Goal: Transaction & Acquisition: Purchase product/service

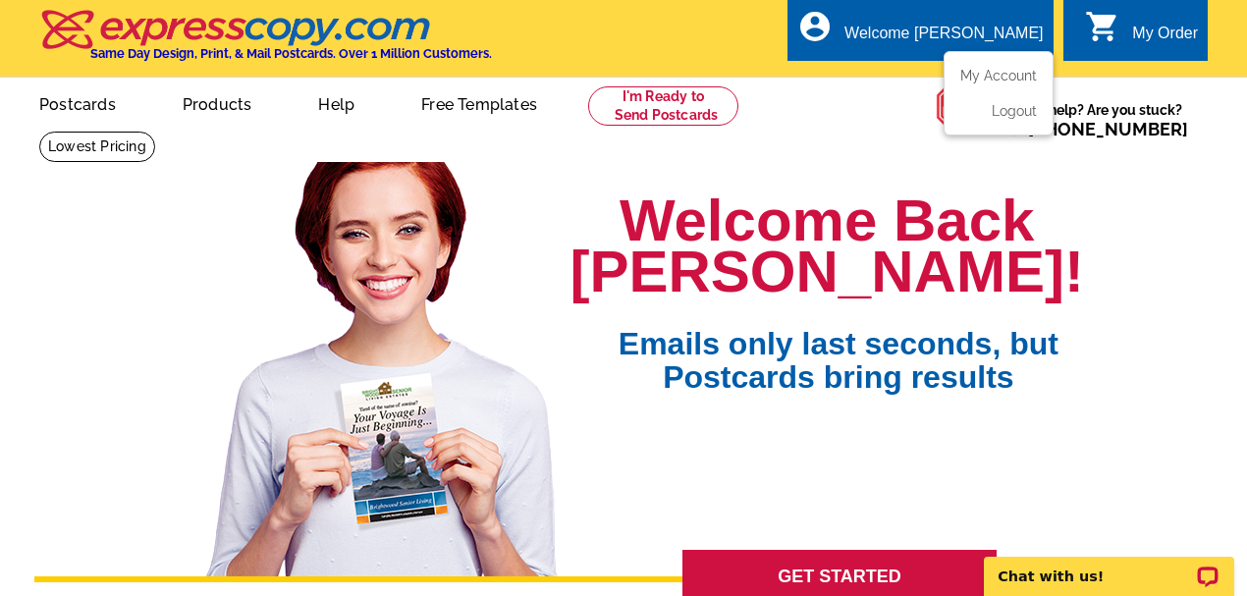
click at [972, 69] on ul "My Account Logout" at bounding box center [998, 93] width 110 height 84
click at [974, 74] on link "My Account" at bounding box center [994, 76] width 84 height 18
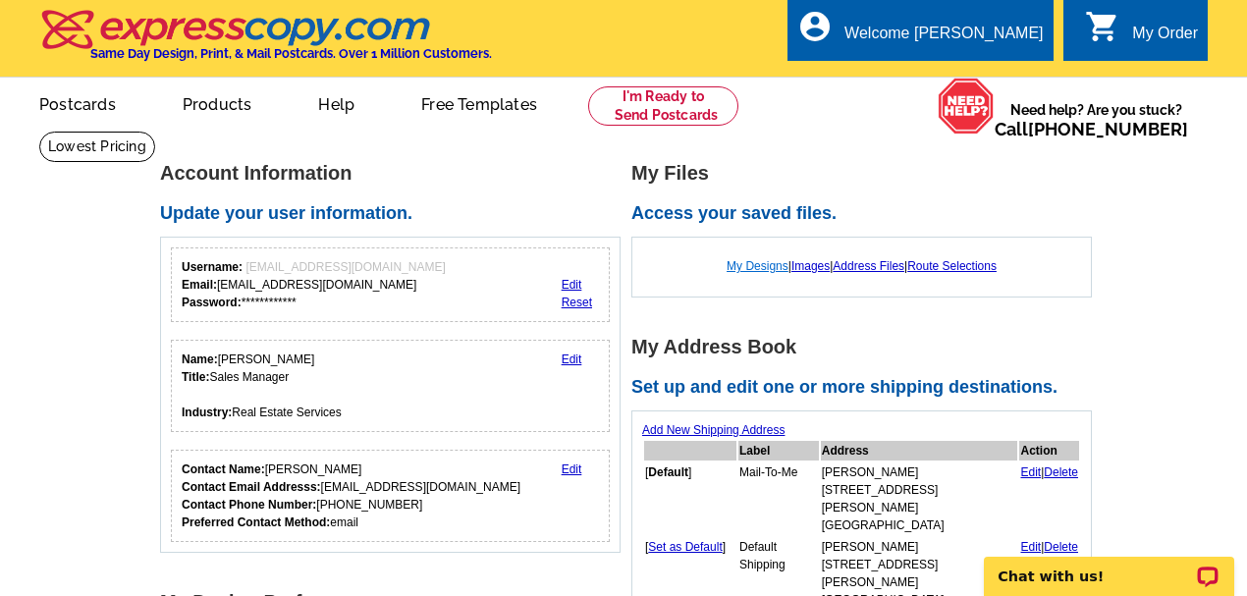
click at [769, 263] on link "My Designs" at bounding box center [757, 266] width 62 height 14
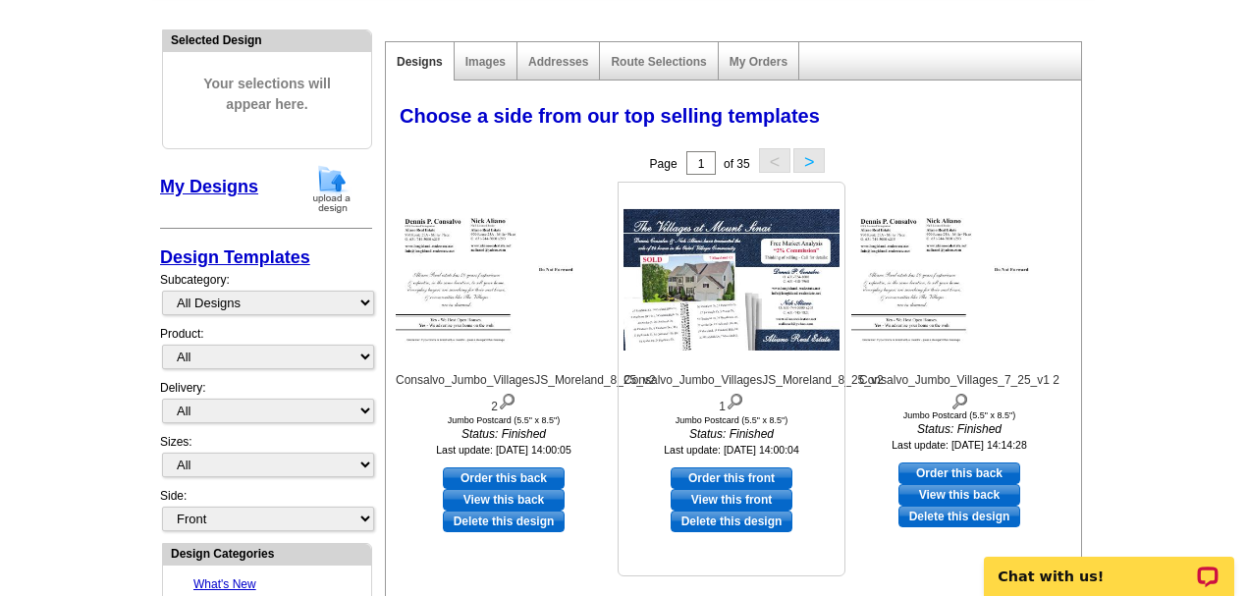
scroll to position [261, 0]
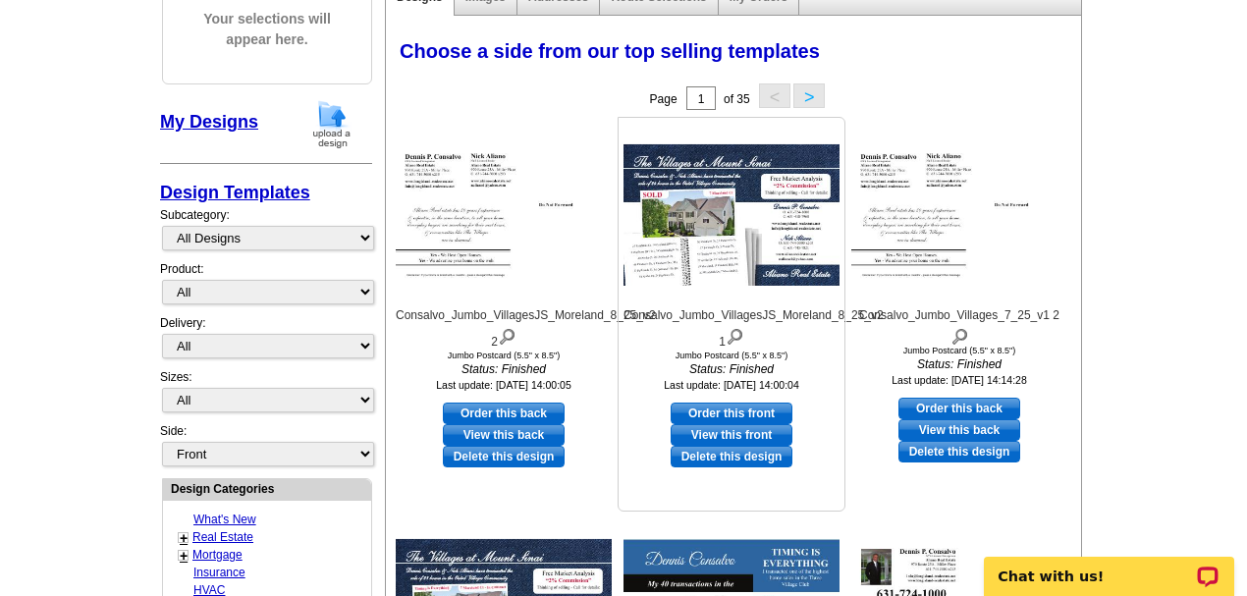
click at [687, 432] on link "View this front" at bounding box center [731, 435] width 122 height 22
click at [477, 429] on link "View this back" at bounding box center [504, 435] width 122 height 22
click at [473, 408] on link "Order this back" at bounding box center [504, 413] width 122 height 22
select select "2"
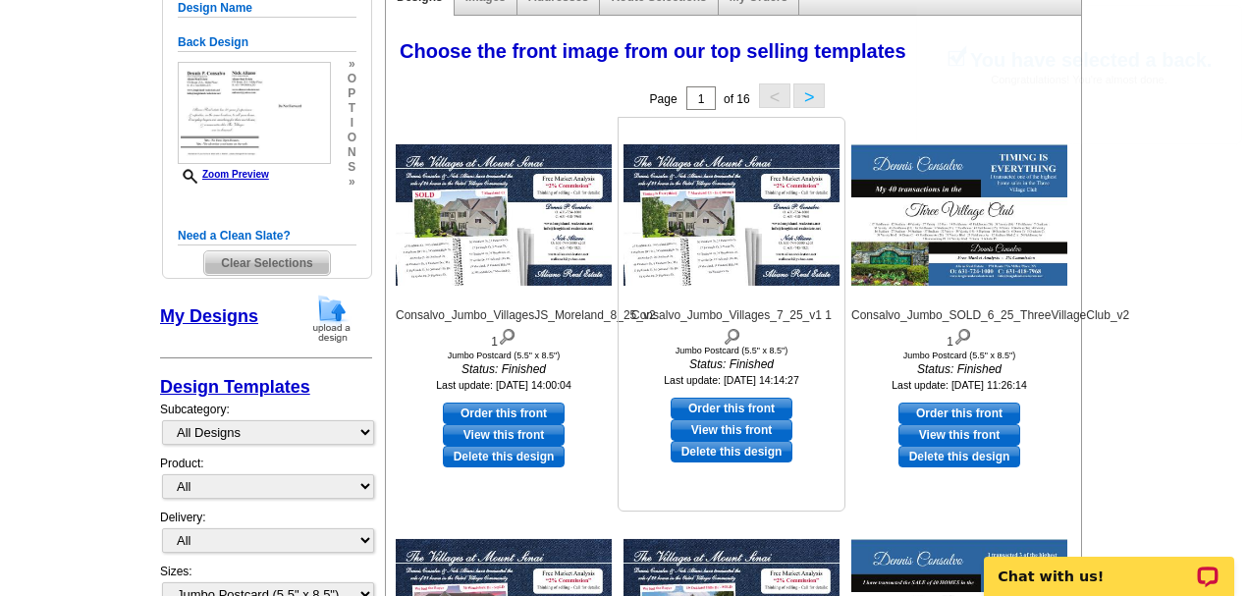
click at [685, 406] on link "Order this front" at bounding box center [731, 409] width 122 height 22
select select "back"
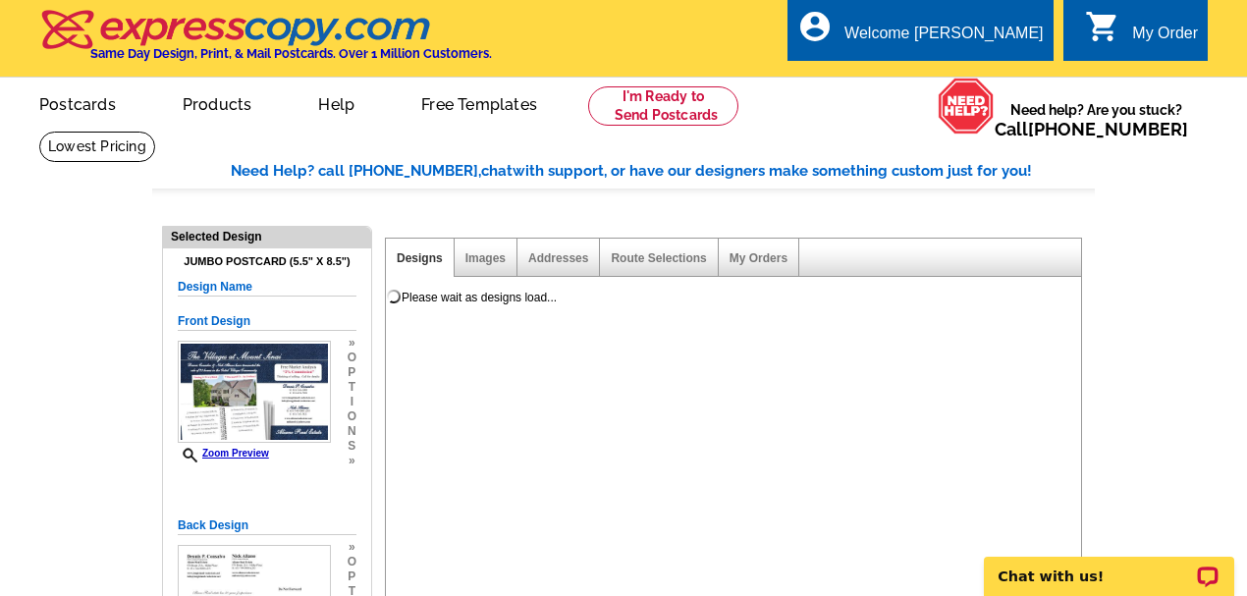
scroll to position [0, 0]
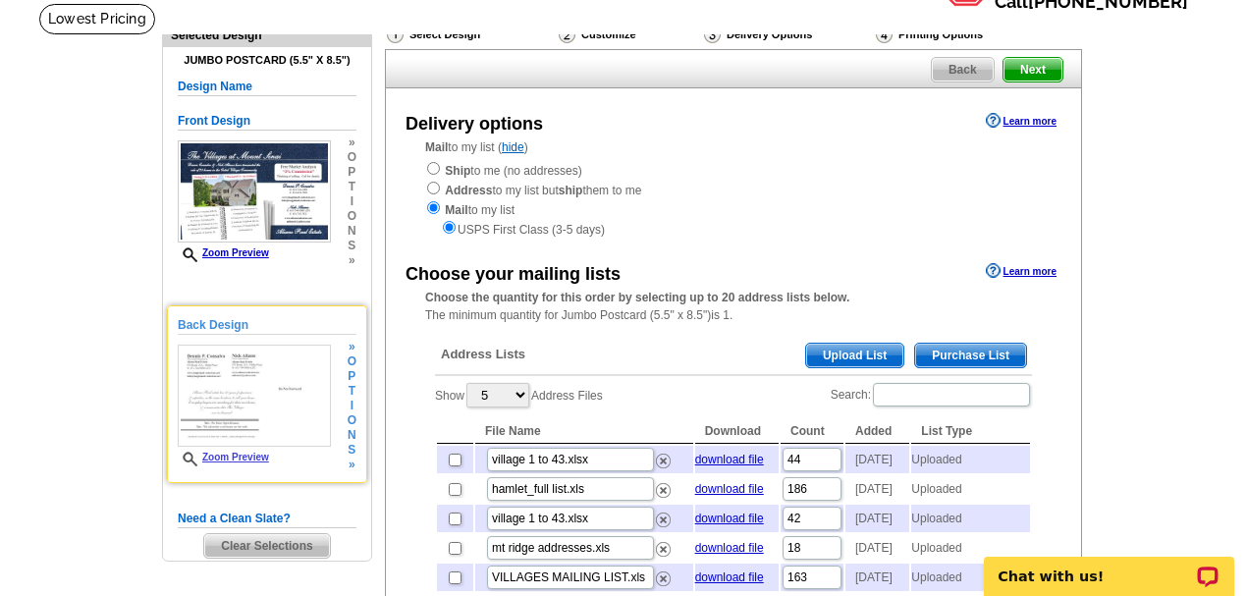
scroll to position [131, 0]
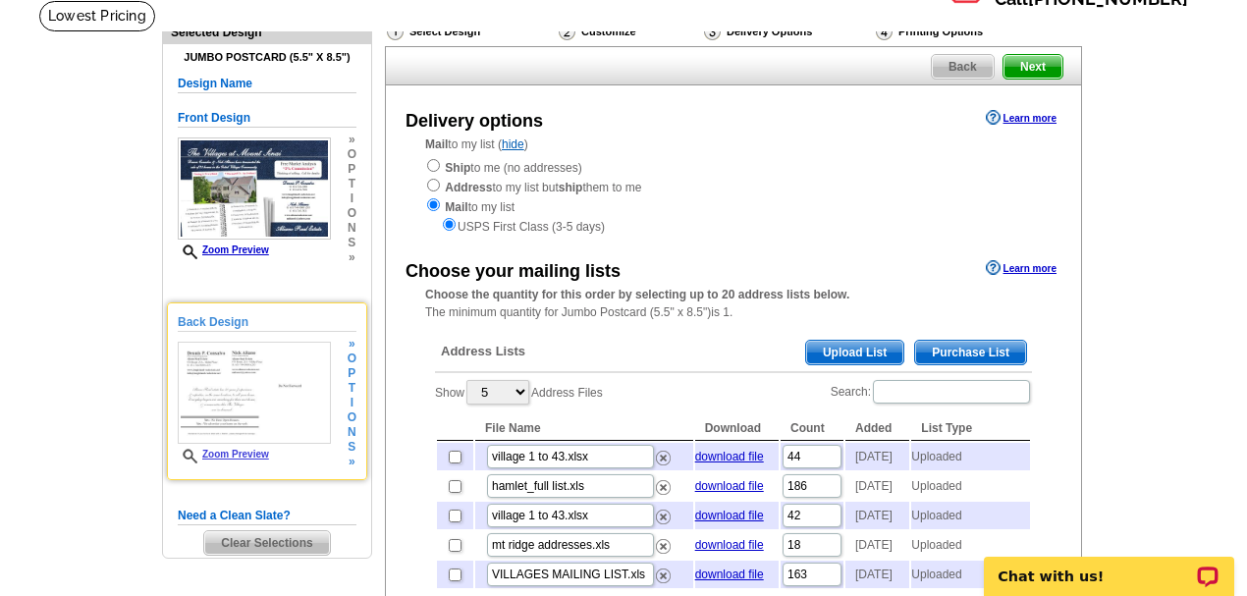
click at [216, 452] on link "Zoom Preview" at bounding box center [223, 454] width 91 height 11
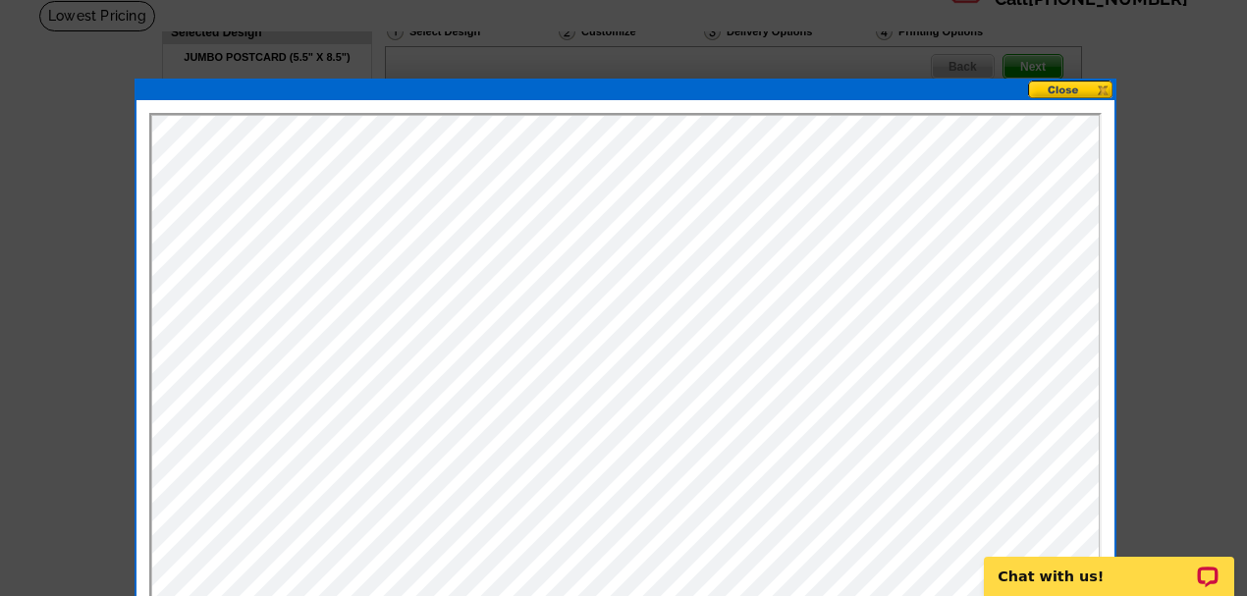
scroll to position [0, 0]
click at [1070, 86] on button at bounding box center [1071, 89] width 86 height 19
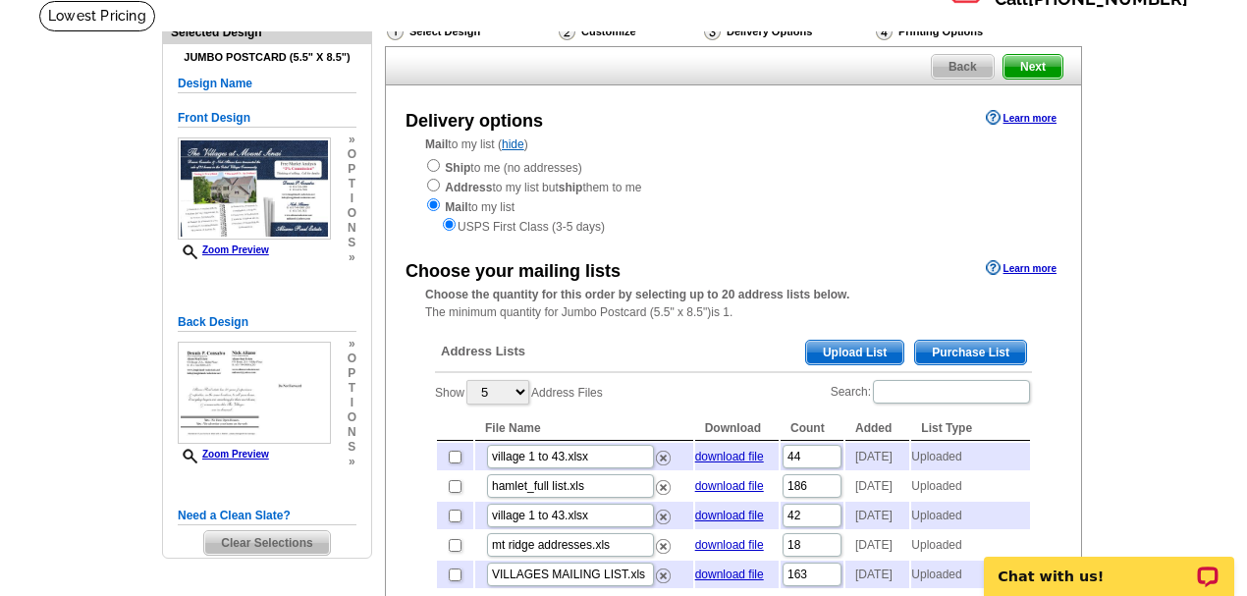
scroll to position [196, 0]
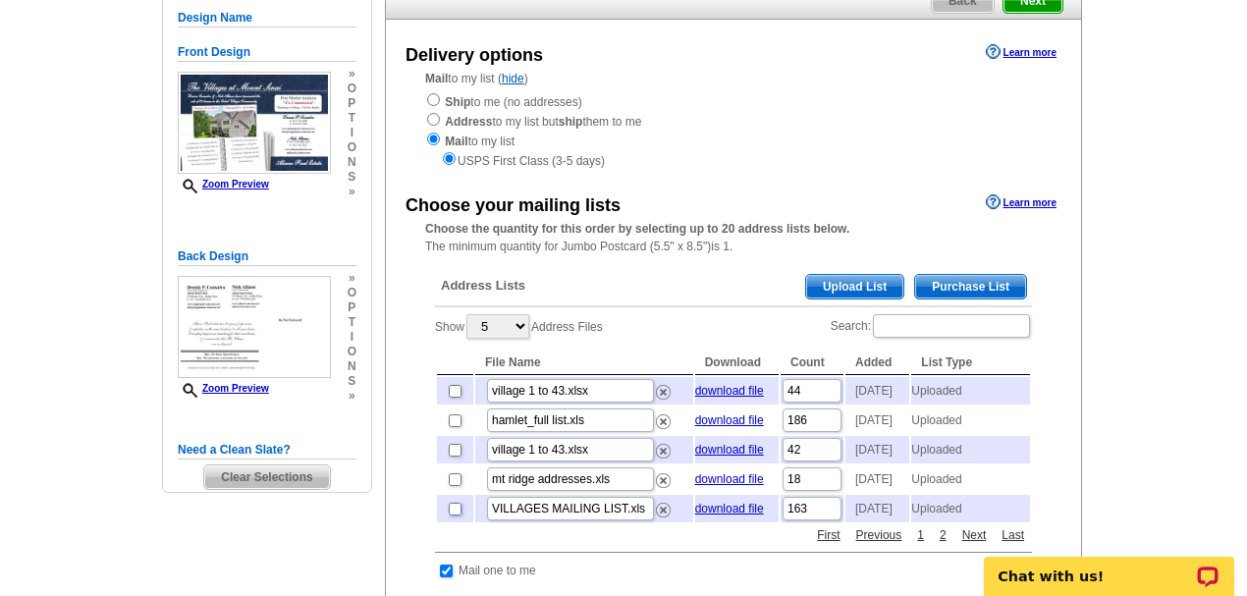
click at [455, 515] on input "checkbox" at bounding box center [455, 509] width 13 height 13
checkbox input "true"
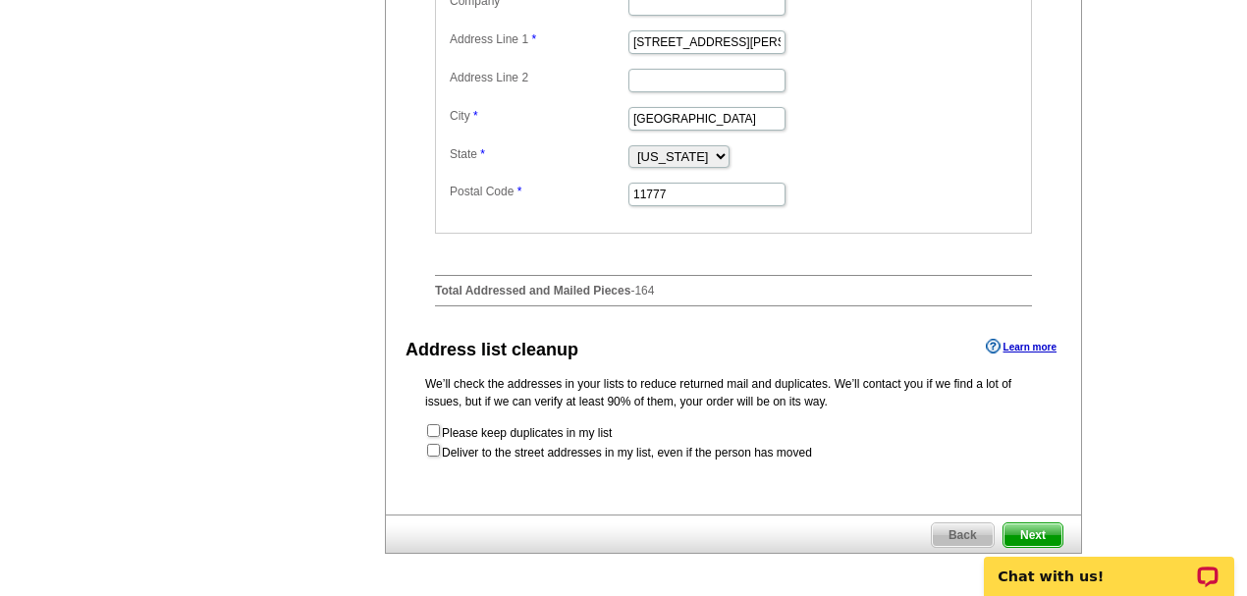
scroll to position [850, 0]
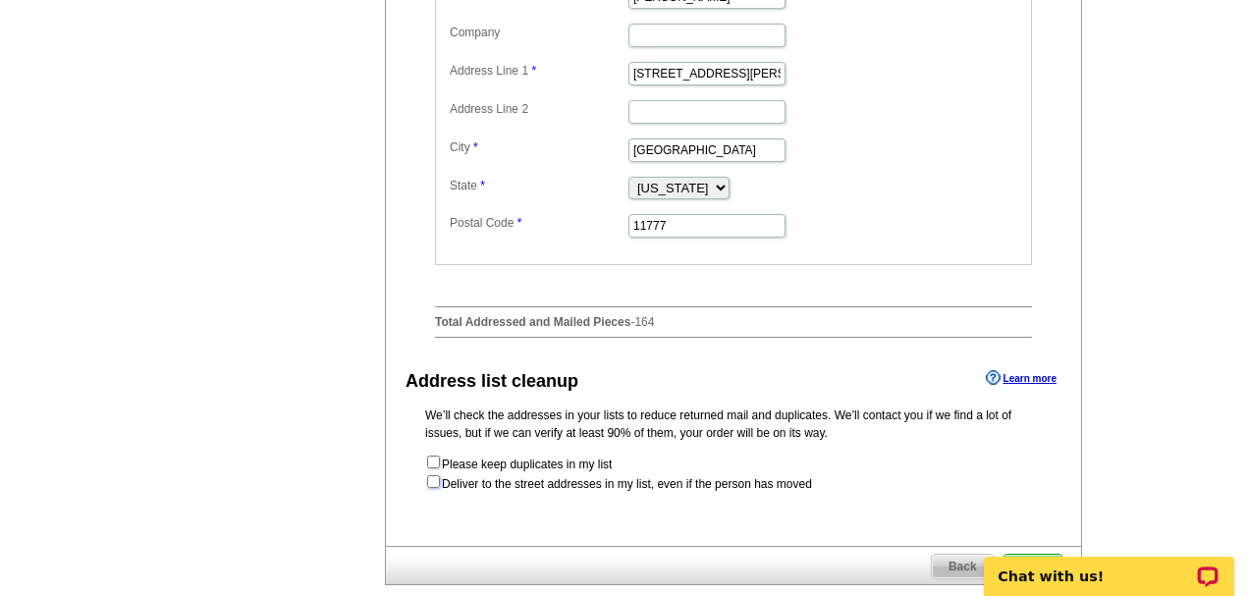
click at [434, 488] on input "checkbox" at bounding box center [433, 481] width 13 height 13
checkbox input "true"
radio input "true"
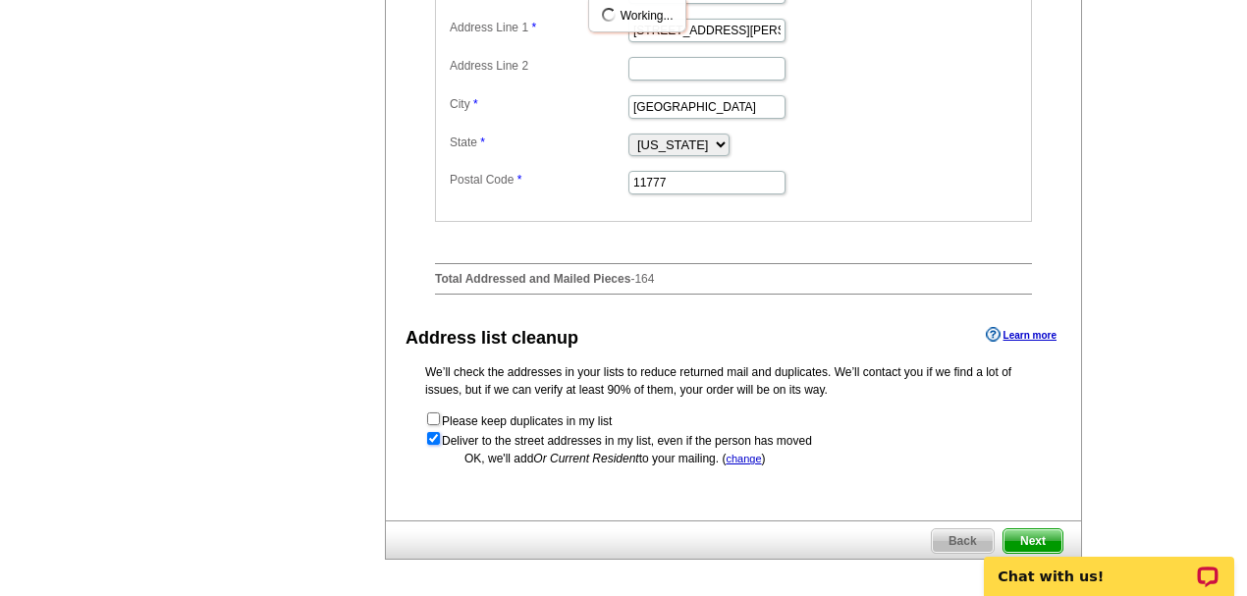
scroll to position [916, 0]
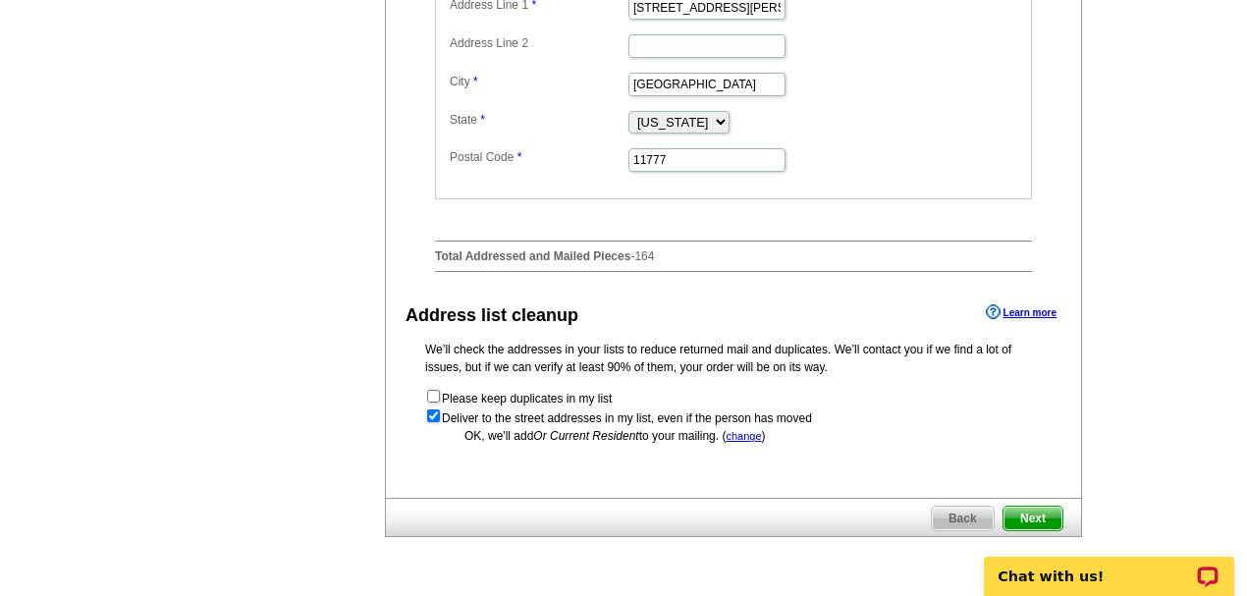
click at [1010, 544] on div "Chat with us!" at bounding box center [1109, 570] width 276 height 52
click at [1025, 545] on div "Chat with us!" at bounding box center [1109, 570] width 276 height 52
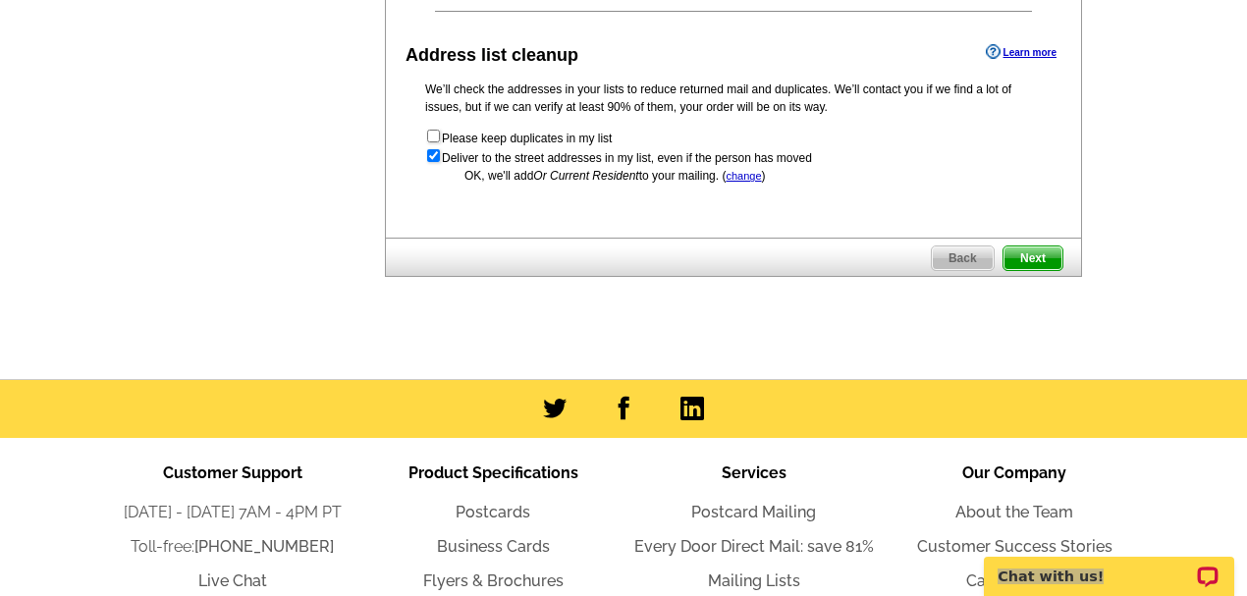
scroll to position [1178, 0]
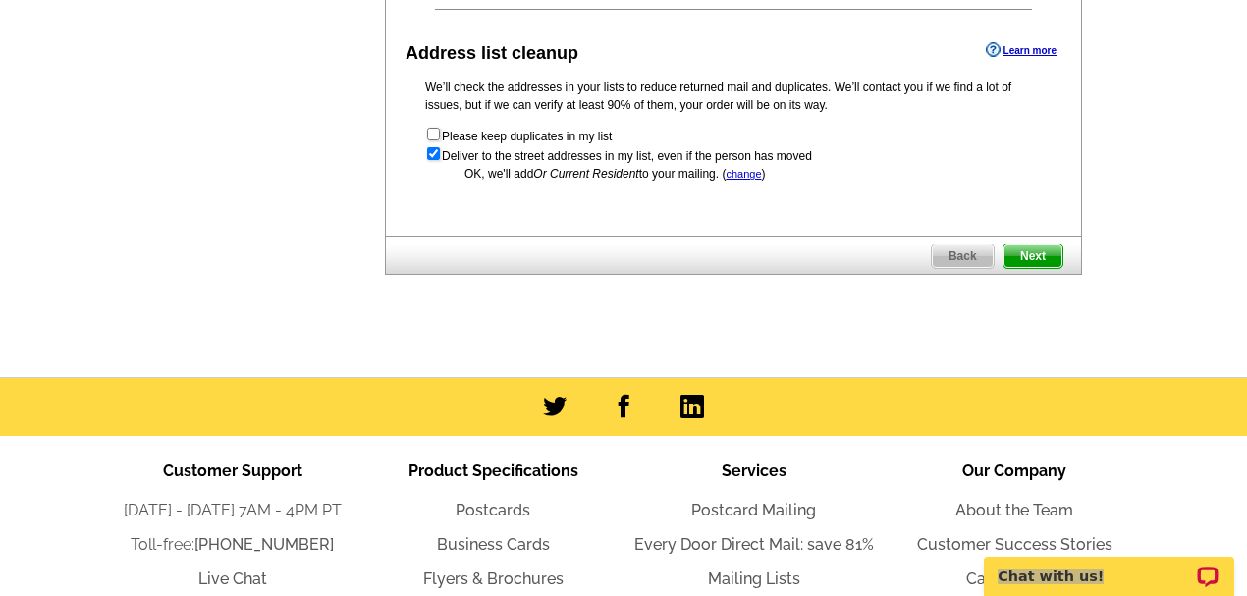
click at [1020, 268] on span "Next" at bounding box center [1032, 256] width 59 height 24
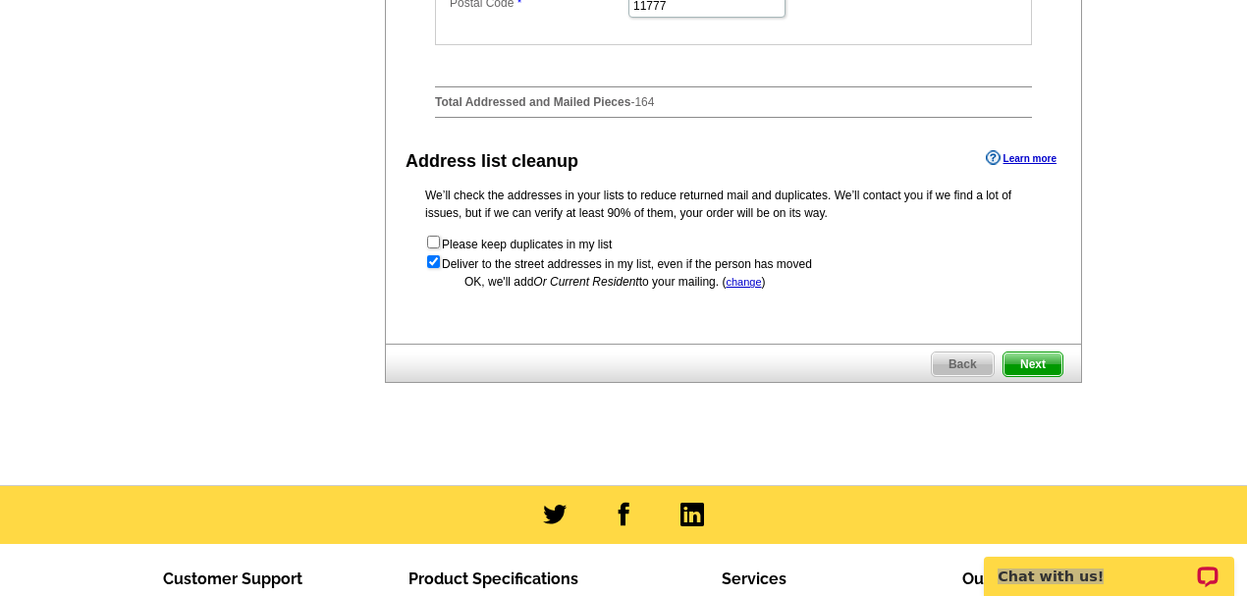
scroll to position [1046, 0]
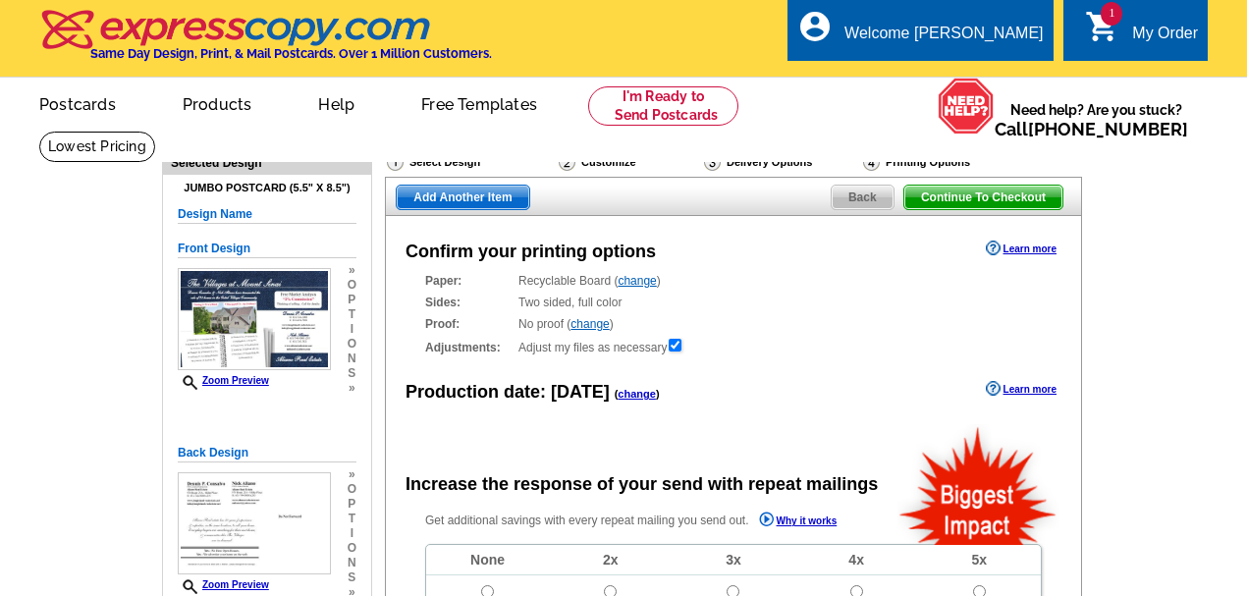
radio input "false"
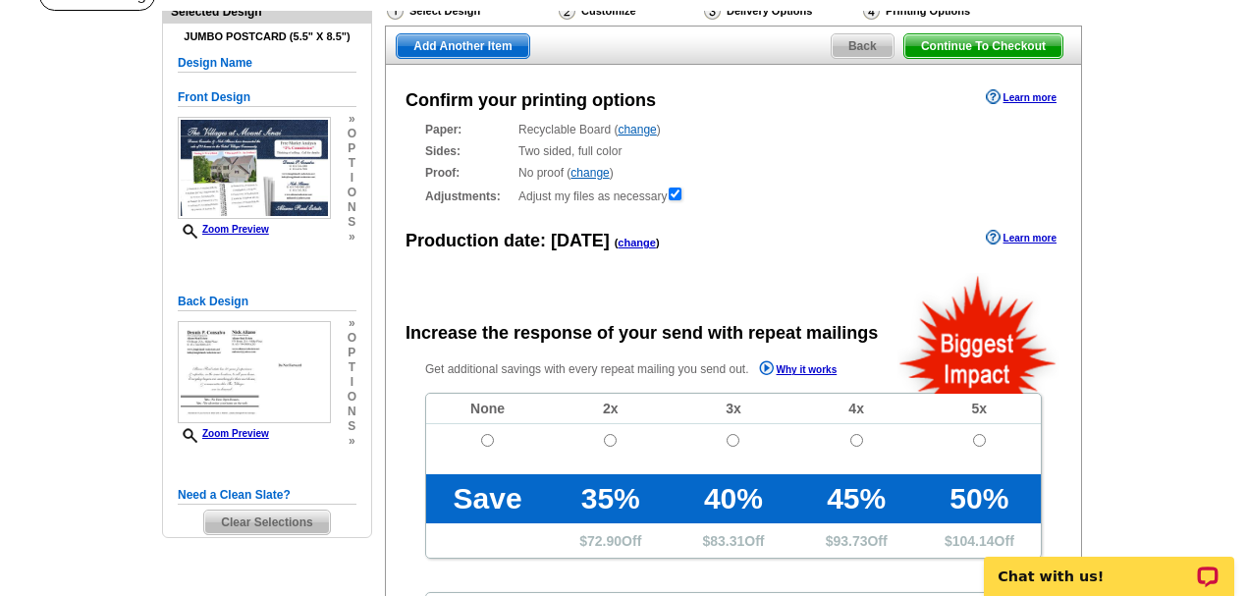
scroll to position [131, 0]
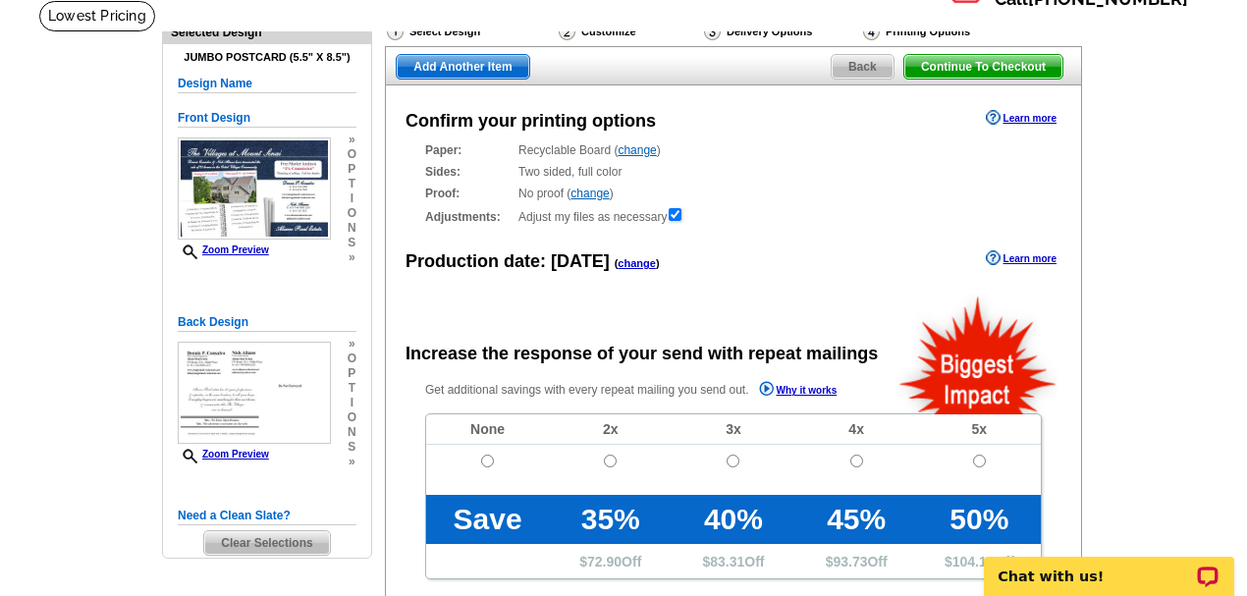
click at [487, 395] on div "Get additional savings with every repeat mailing you send out. Why it works Non…" at bounding box center [733, 520] width 695 height 282
click at [483, 457] on input "radio" at bounding box center [487, 460] width 13 height 13
radio input "true"
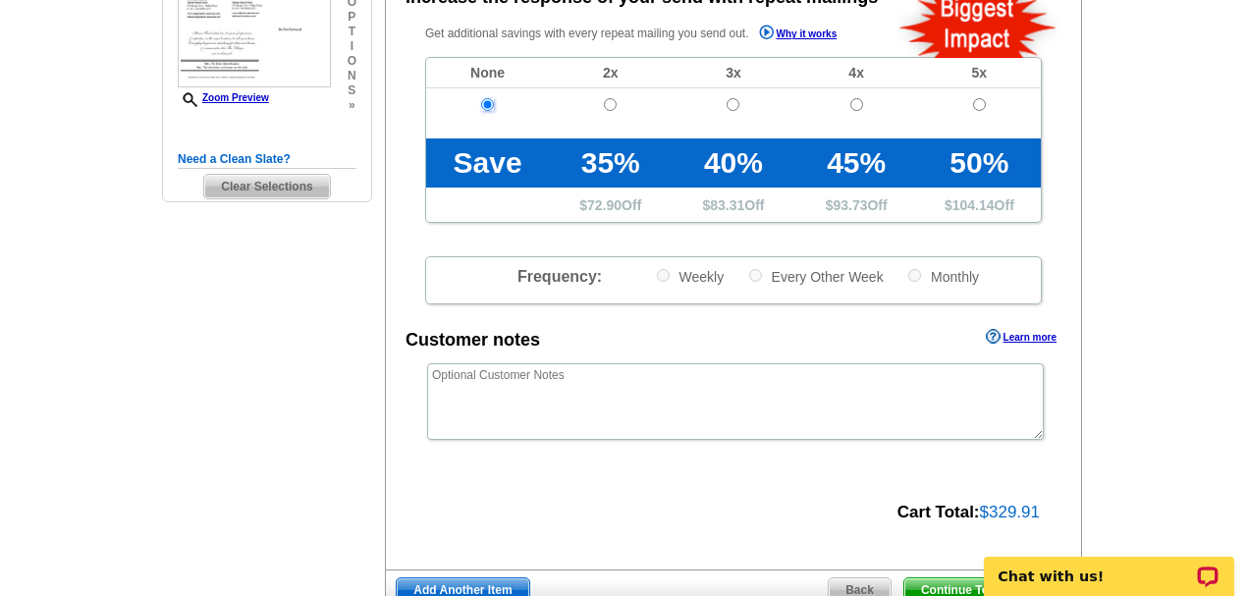
scroll to position [457, 0]
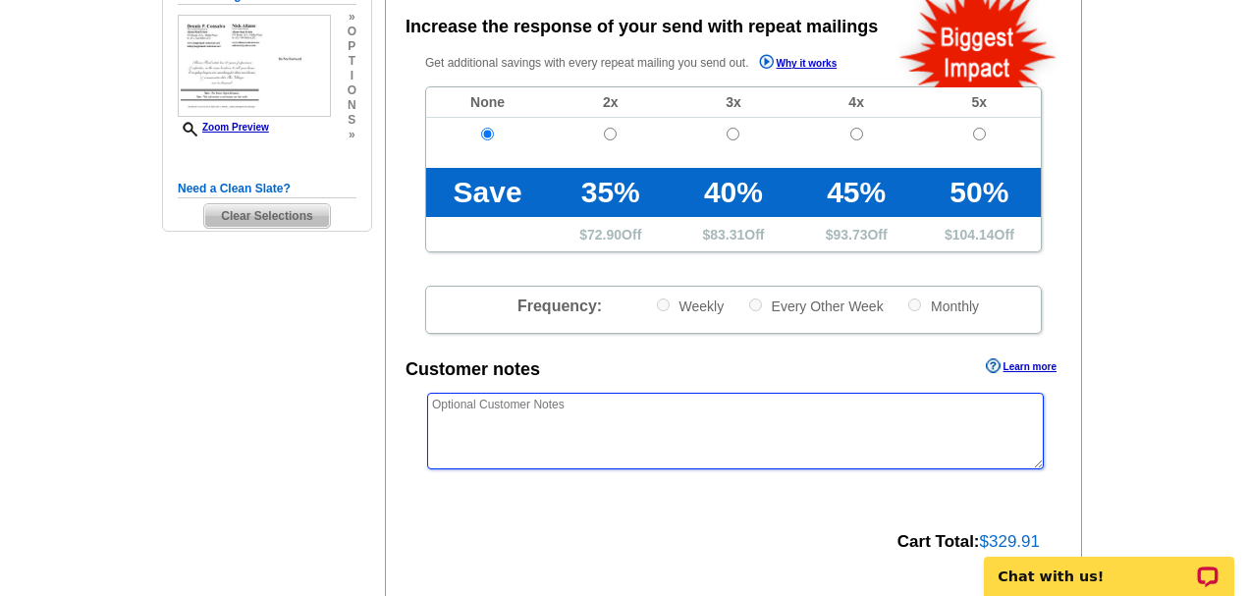
click at [536, 397] on textarea at bounding box center [735, 431] width 616 height 77
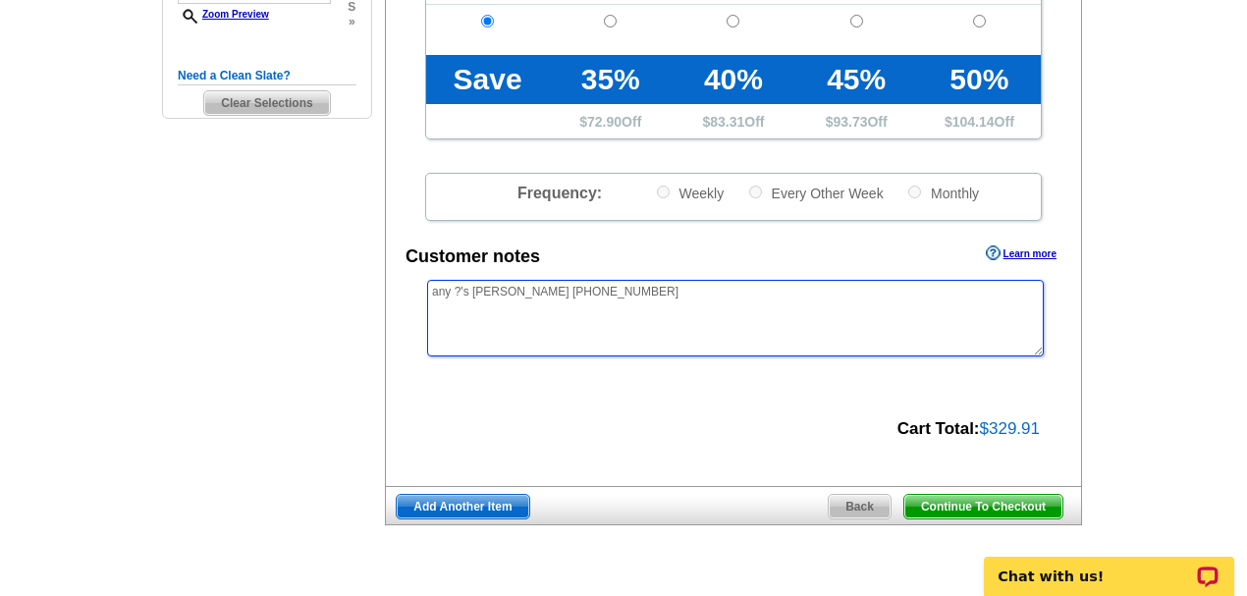
scroll to position [589, 0]
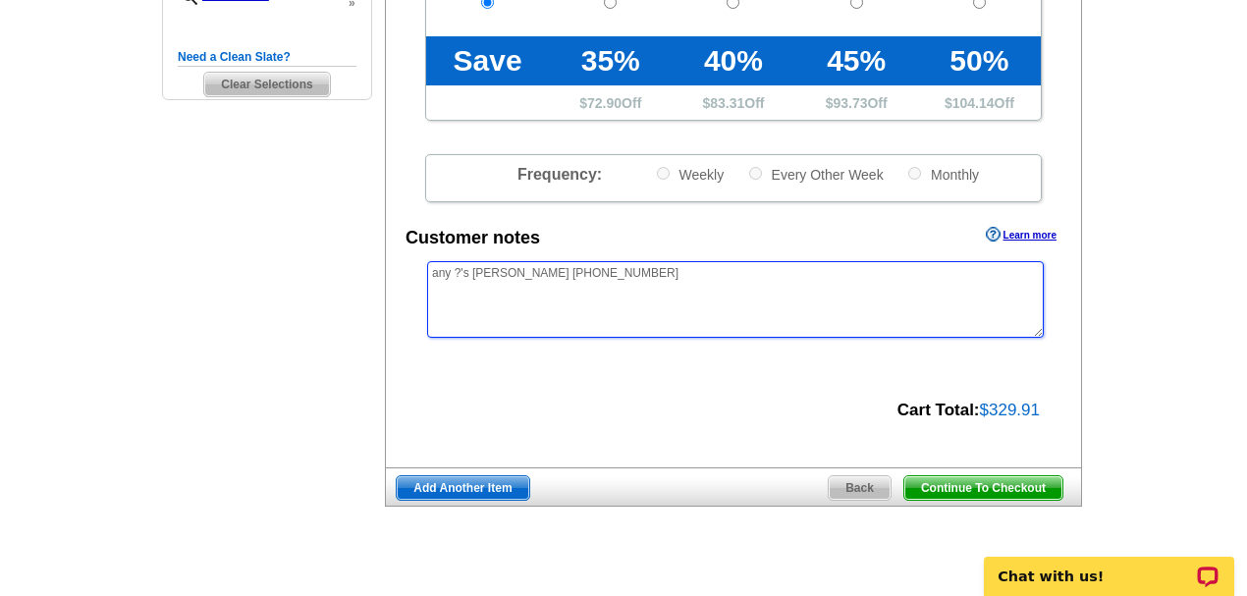
type textarea "any ?'s [PERSON_NAME] [PHONE_NUMBER]"
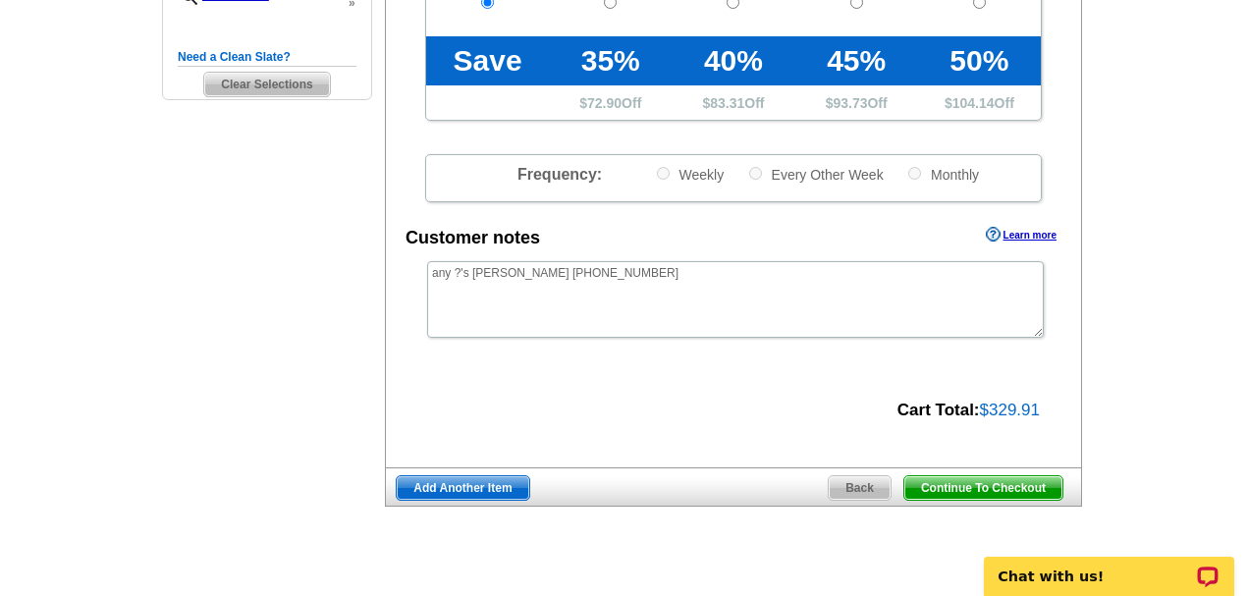
click at [941, 479] on span "Continue To Checkout" at bounding box center [983, 488] width 158 height 24
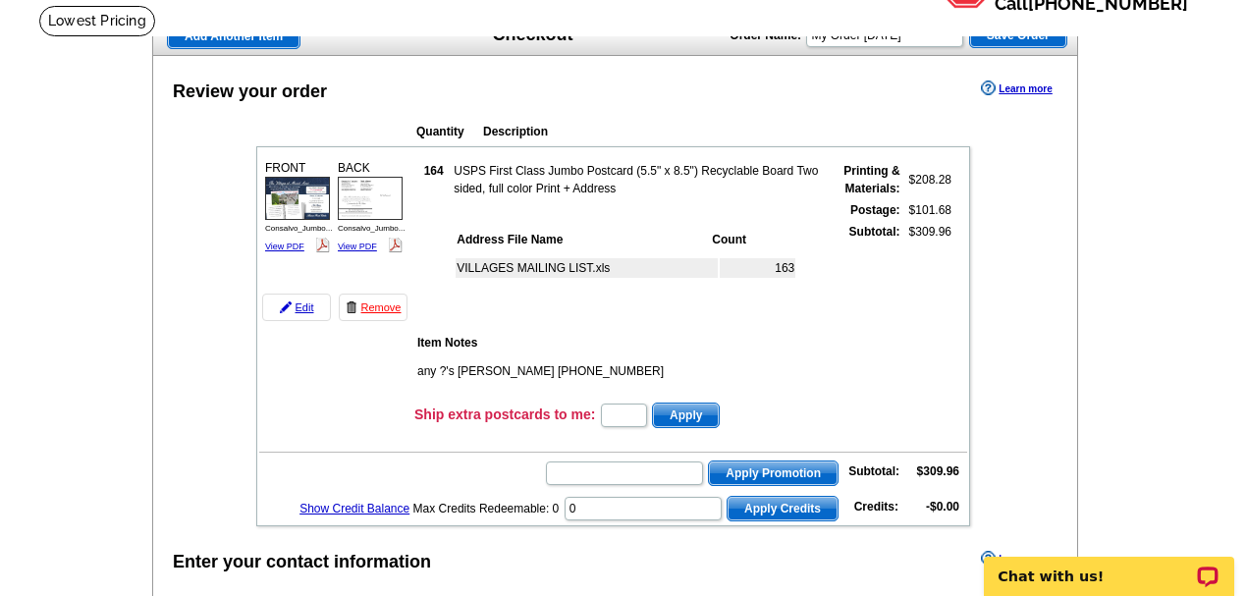
scroll to position [131, 0]
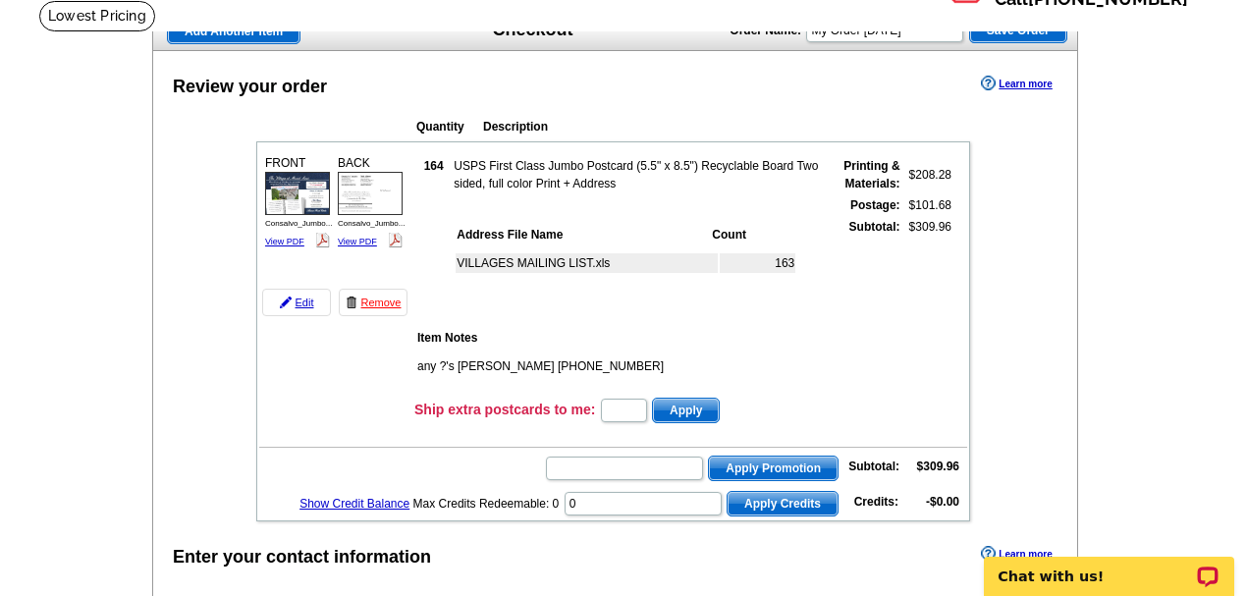
drag, startPoint x: 952, startPoint y: 479, endPoint x: 990, endPoint y: 484, distance: 38.6
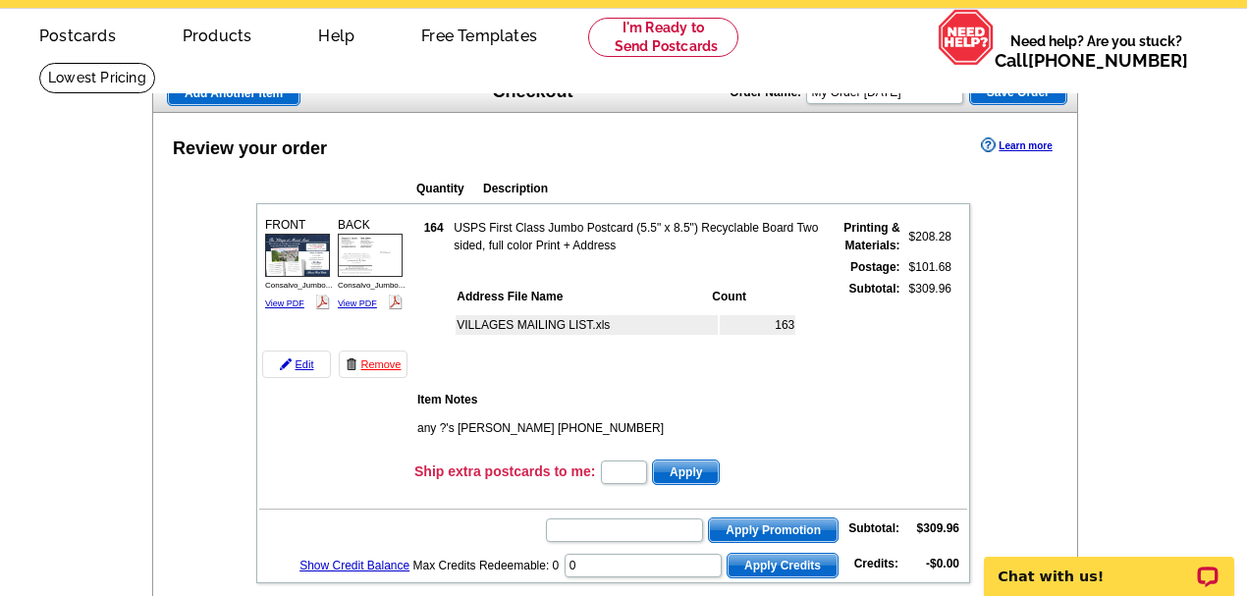
scroll to position [65, 0]
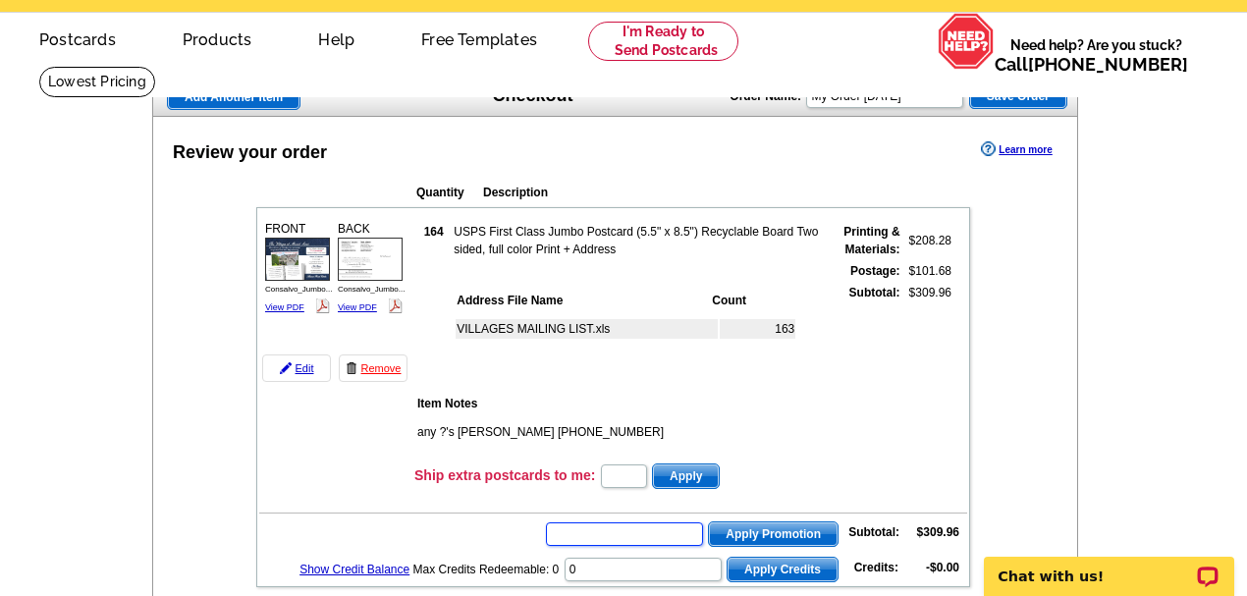
click at [563, 536] on input "text" at bounding box center [624, 534] width 157 height 24
type input "CC2330"
click at [770, 535] on span "Apply Promotion" at bounding box center [773, 534] width 129 height 24
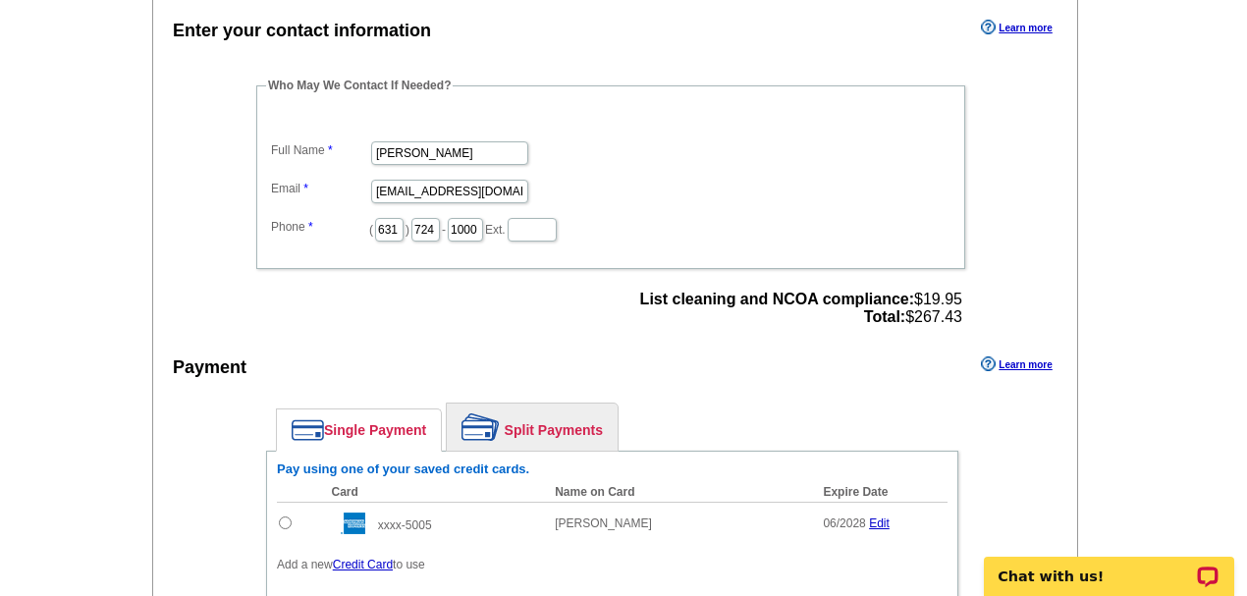
scroll to position [785, 0]
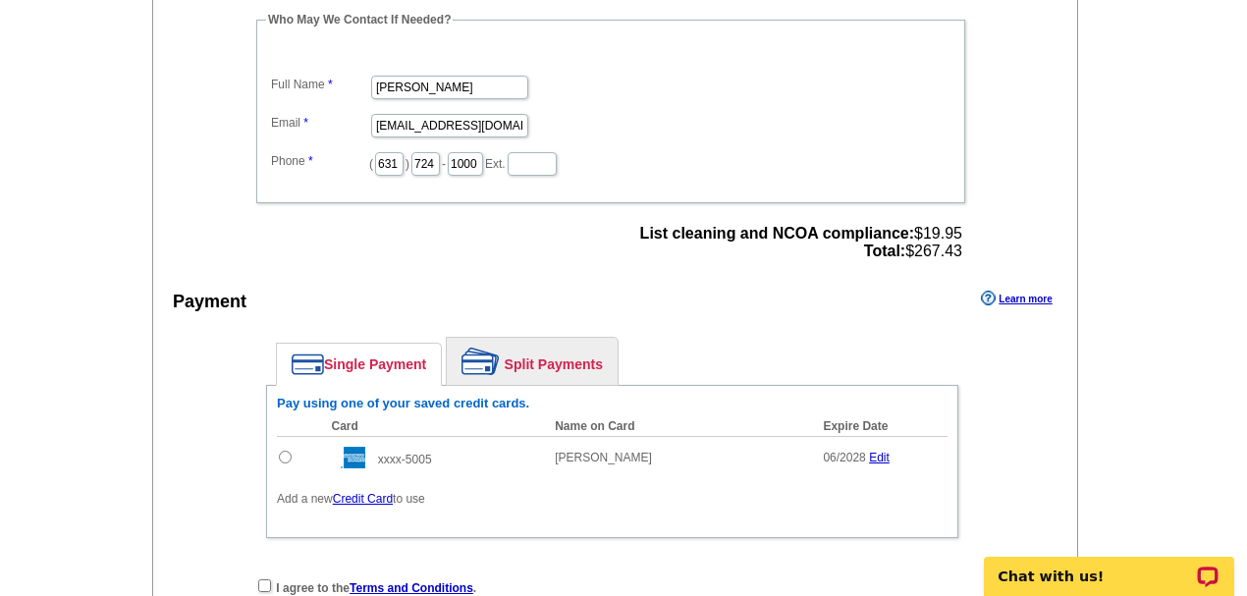
click at [282, 451] on input "radio" at bounding box center [285, 457] width 13 height 13
radio input "true"
click at [263, 579] on input "checkbox" at bounding box center [264, 585] width 13 height 13
checkbox input "true"
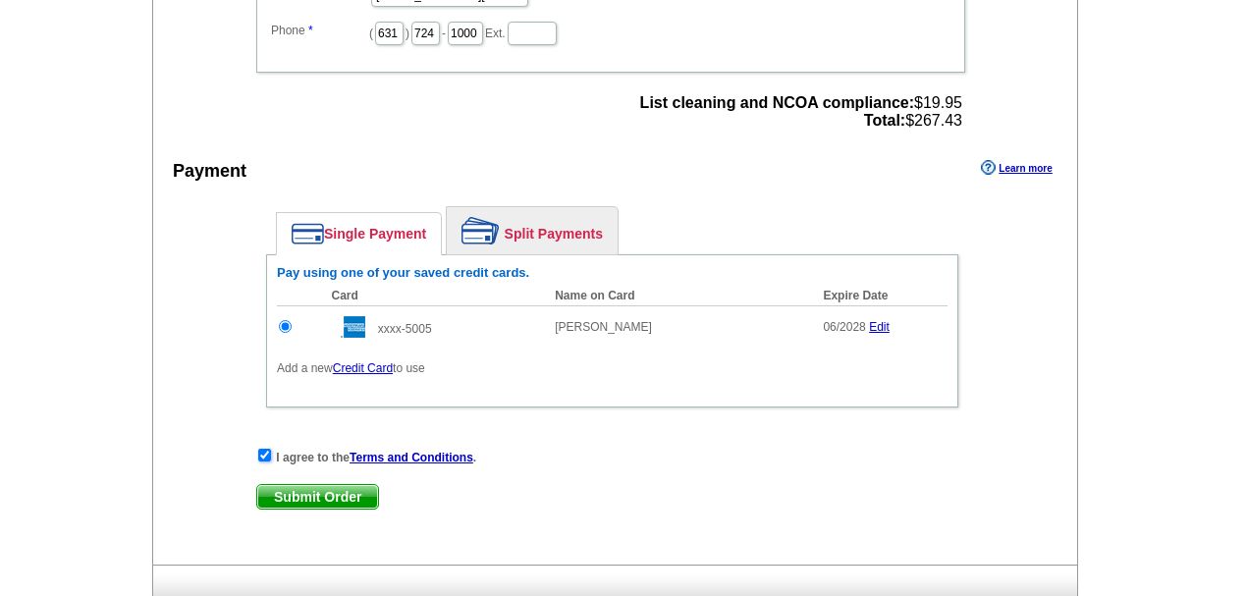
scroll to position [982, 0]
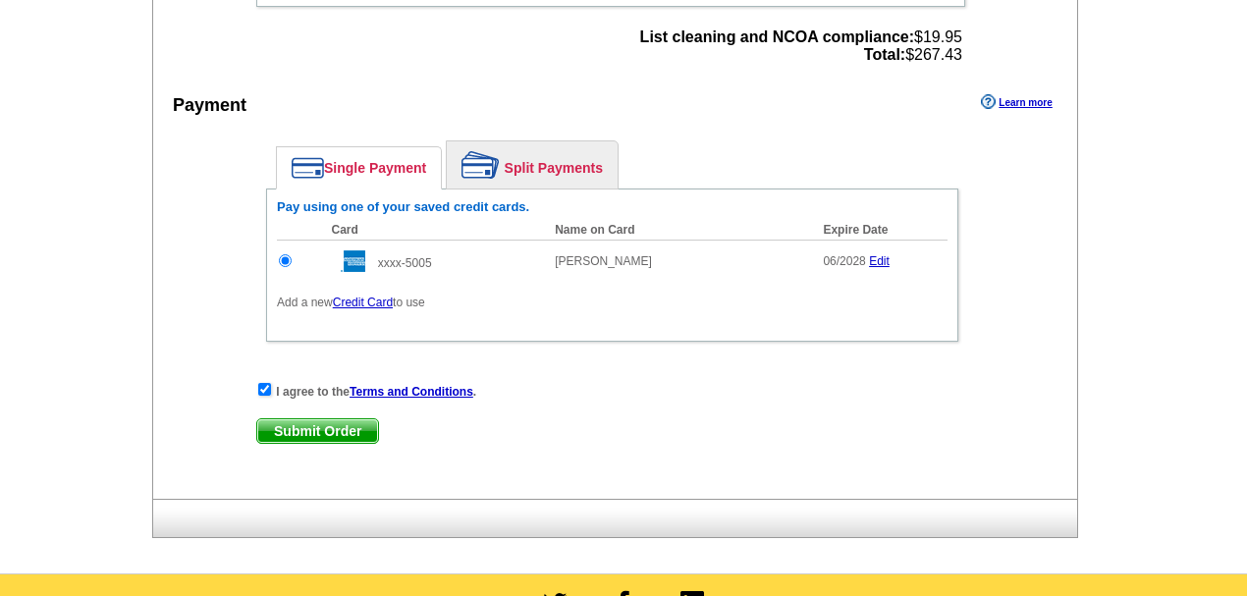
click at [349, 430] on span "Submit Order" at bounding box center [317, 431] width 121 height 24
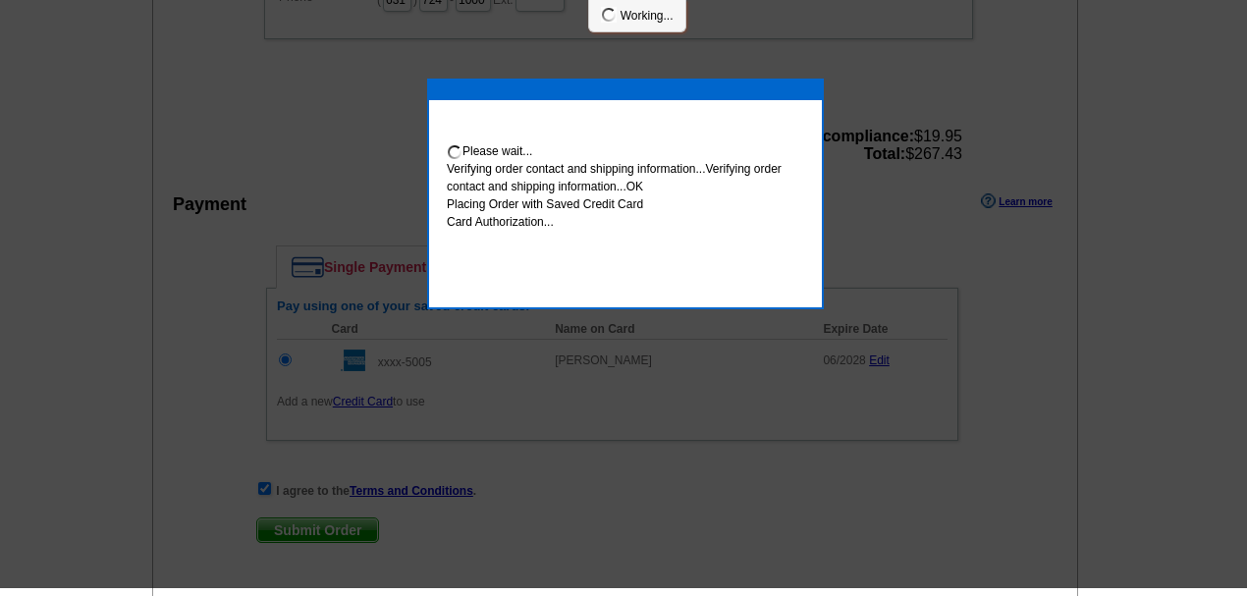
scroll to position [974, 0]
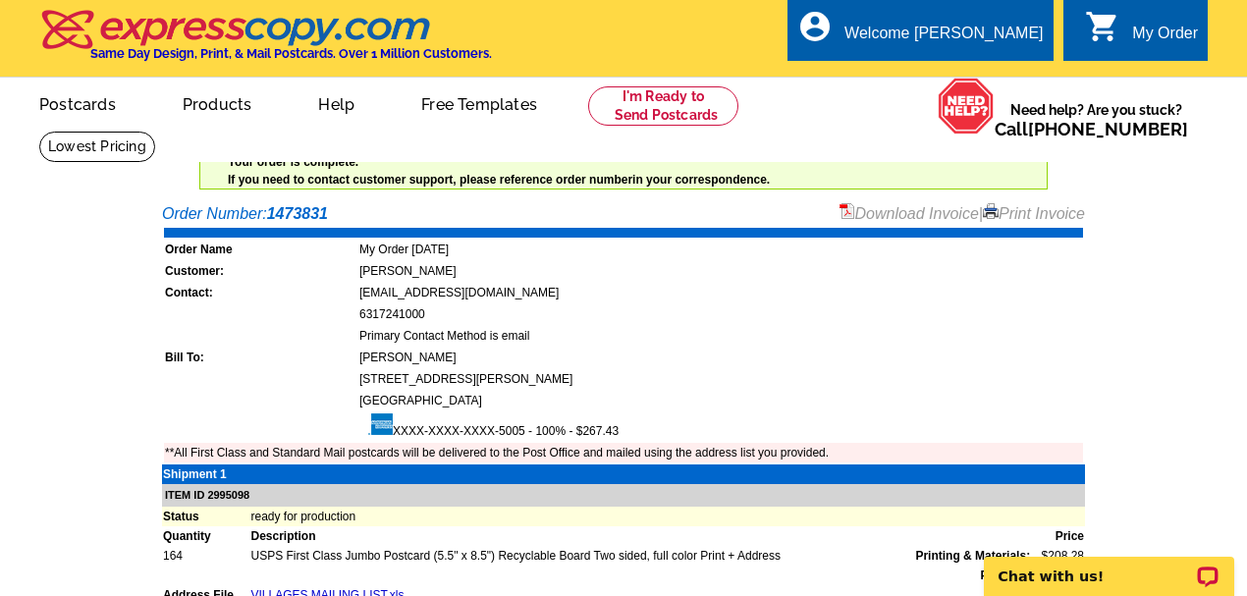
click at [1058, 214] on link "Print Invoice" at bounding box center [1034, 213] width 102 height 17
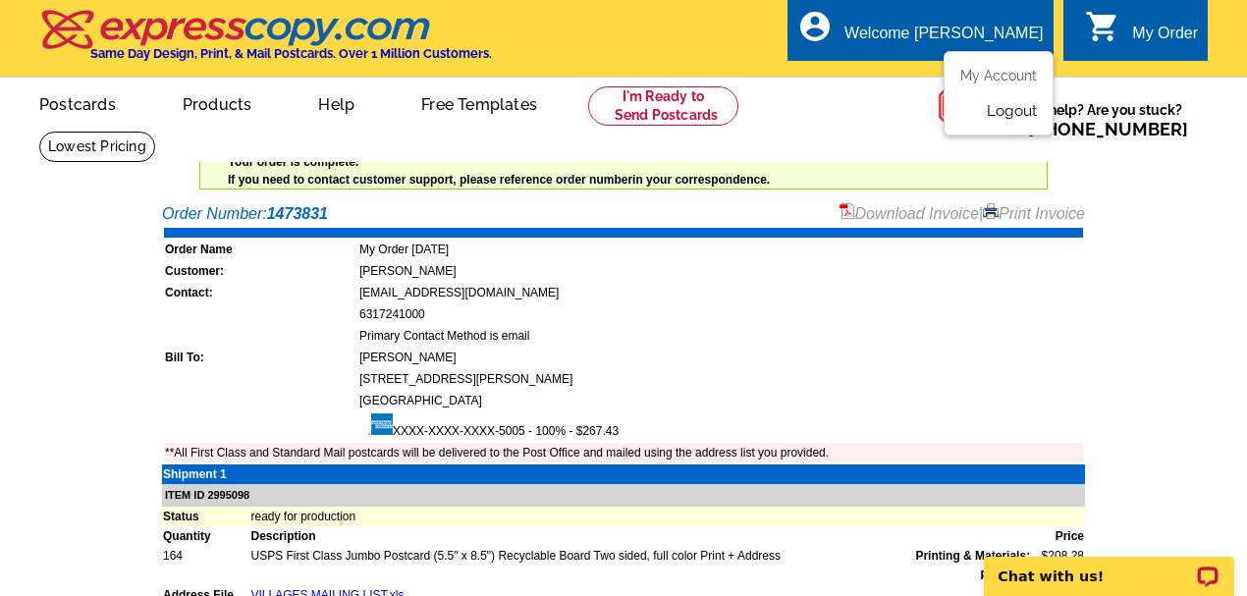
click at [1011, 105] on link "Logout" at bounding box center [1012, 111] width 50 height 18
